Goal: Find specific page/section: Find specific page/section

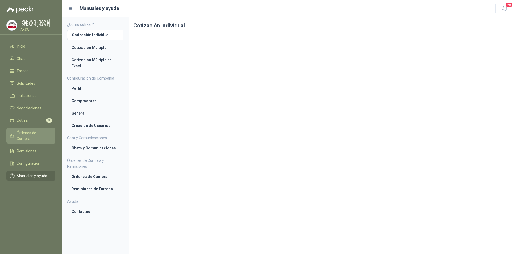
click at [27, 134] on span "Órdenes de Compra" at bounding box center [34, 136] width 34 height 12
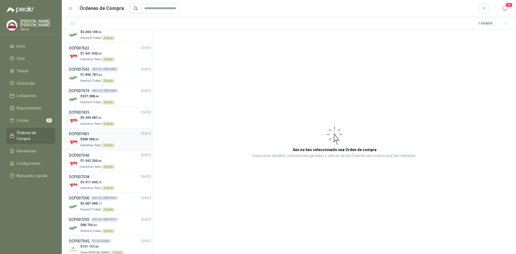
scroll to position [54, 0]
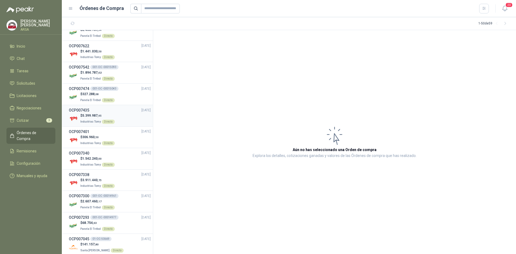
click at [108, 122] on div "Directo" at bounding box center [108, 122] width 13 height 4
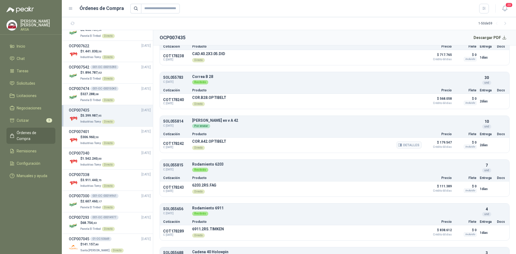
scroll to position [322, 0]
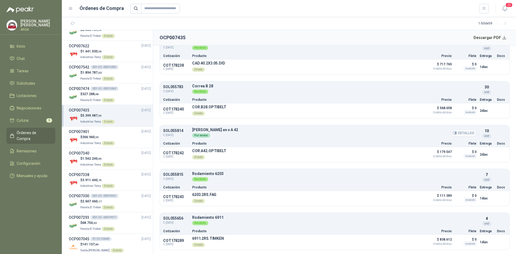
click at [237, 135] on div "Por enviar" at bounding box center [334, 135] width 284 height 6
click at [176, 133] on p "SOL055814" at bounding box center [176, 131] width 26 height 4
click at [466, 135] on button "Detalles" at bounding box center [463, 132] width 25 height 7
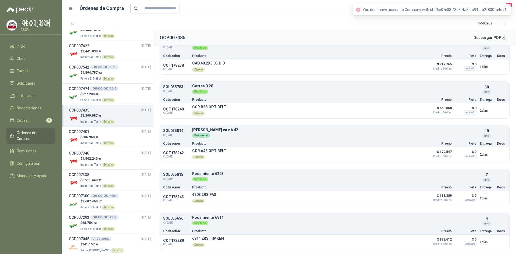
click at [486, 142] on div "Cotización Producto Precio Flete Entrega Docs" at bounding box center [334, 143] width 349 height 7
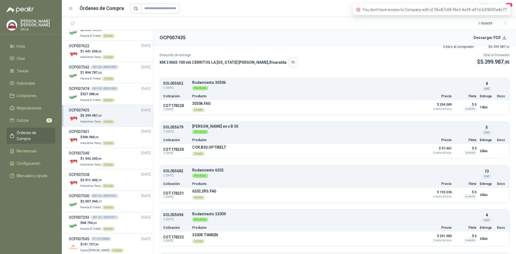
scroll to position [0, 0]
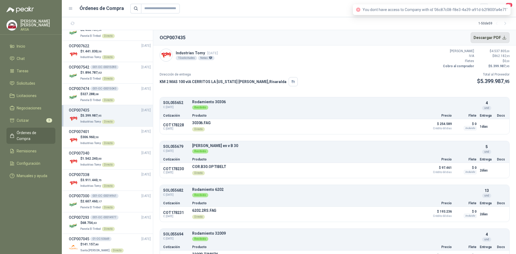
click at [501, 35] on button "Descargar PDF" at bounding box center [489, 37] width 39 height 11
